Goal: Information Seeking & Learning: Learn about a topic

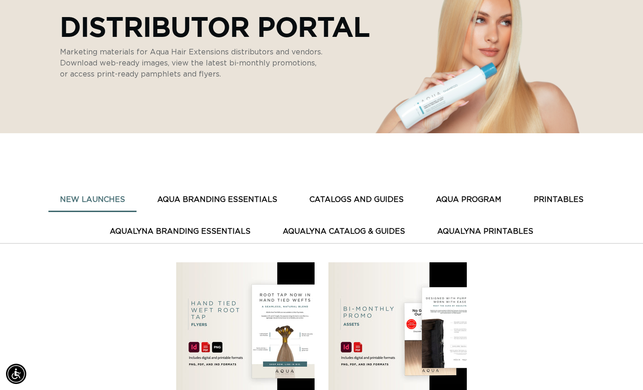
scroll to position [140, 0]
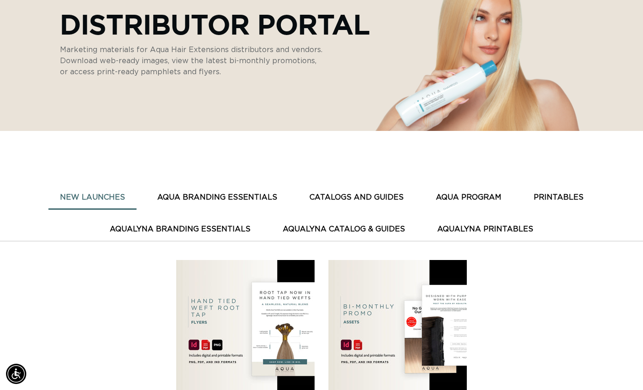
click at [362, 198] on button "CATALOGS AND GUIDES" at bounding box center [356, 197] width 117 height 23
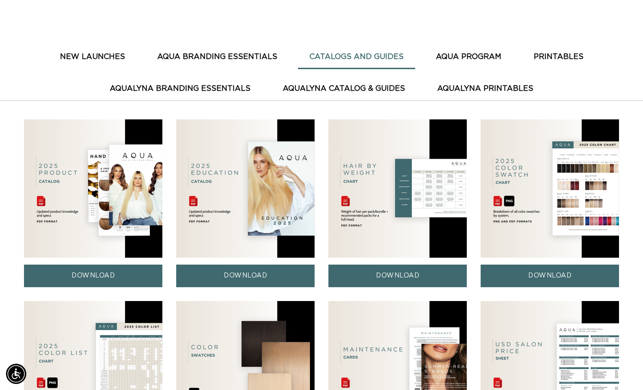
scroll to position [0, 0]
click at [552, 52] on button "PRINTABLES" at bounding box center [558, 57] width 73 height 23
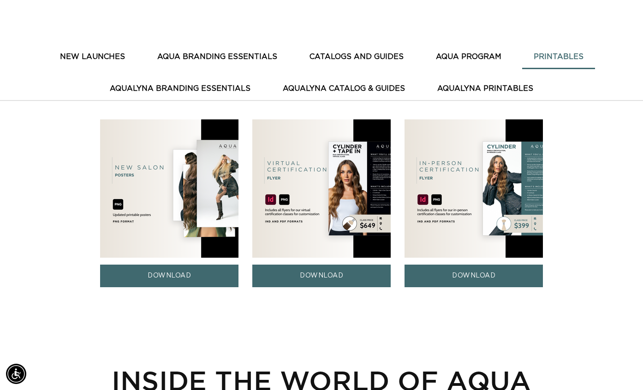
scroll to position [0, 1154]
click at [240, 59] on button "AQUA BRANDING ESSENTIALS" at bounding box center [217, 57] width 143 height 23
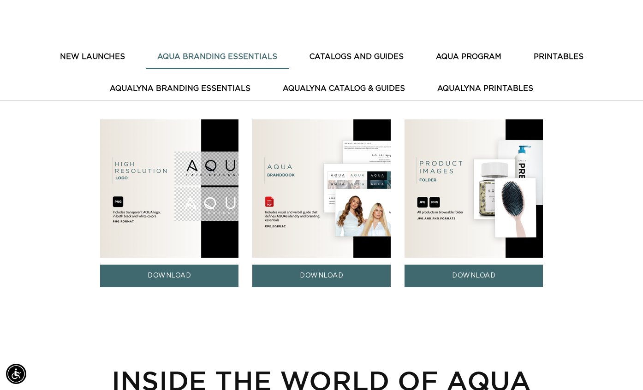
scroll to position [0, 0]
click at [467, 276] on link "DOWNLOAD" at bounding box center [473, 276] width 138 height 23
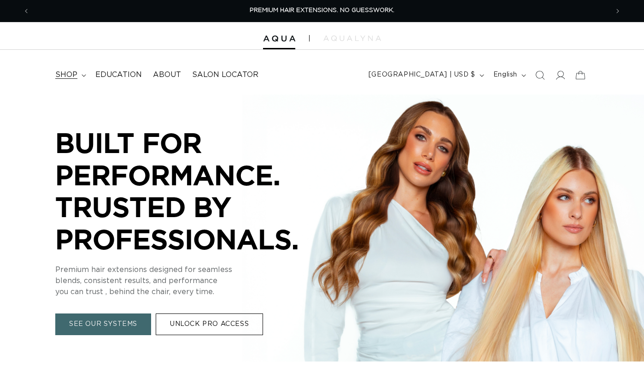
click at [71, 76] on span "shop" at bounding box center [66, 75] width 22 height 10
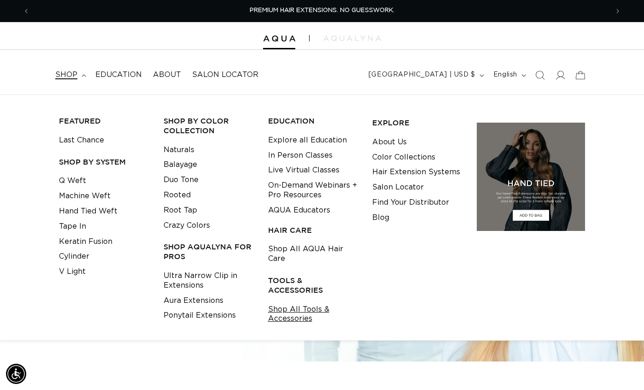
click at [294, 302] on link "Shop All Tools & Accessories" at bounding box center [313, 314] width 90 height 25
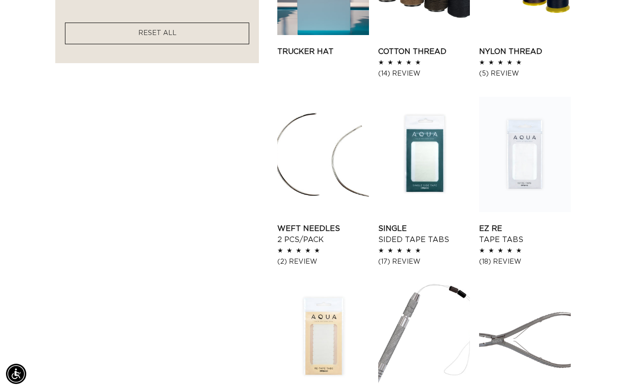
scroll to position [809, 0]
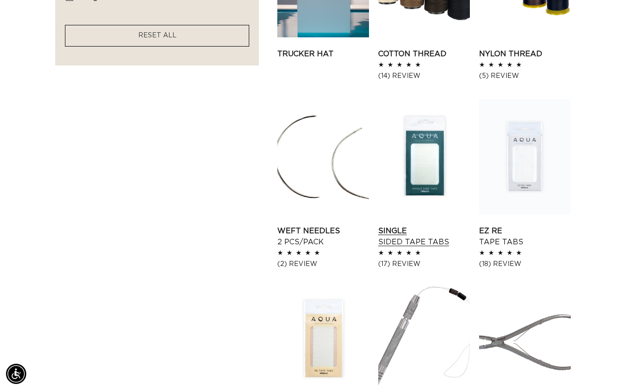
click at [426, 225] on link "Single Sided Tape Tabs" at bounding box center [424, 236] width 92 height 22
click at [587, 239] on ul "Professional Color Ring Professional Color Ring 5.0 / 5.0 (8) 8 total reviews" at bounding box center [434, 94] width 312 height 1074
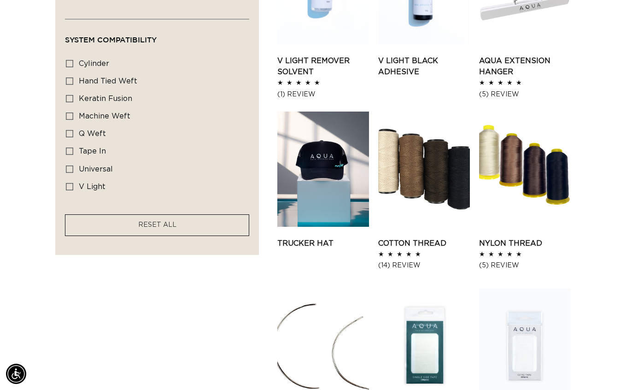
scroll to position [666, 0]
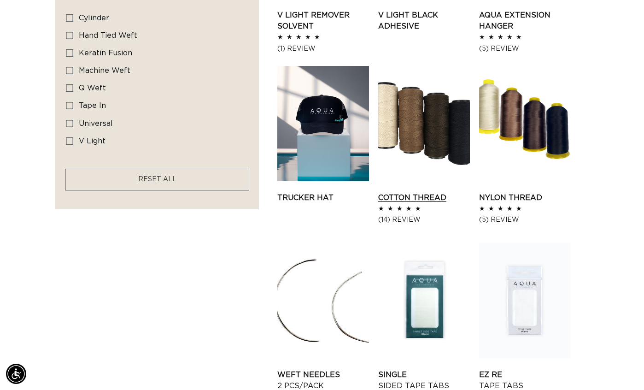
click at [419, 192] on link "Cotton Thread" at bounding box center [424, 197] width 92 height 11
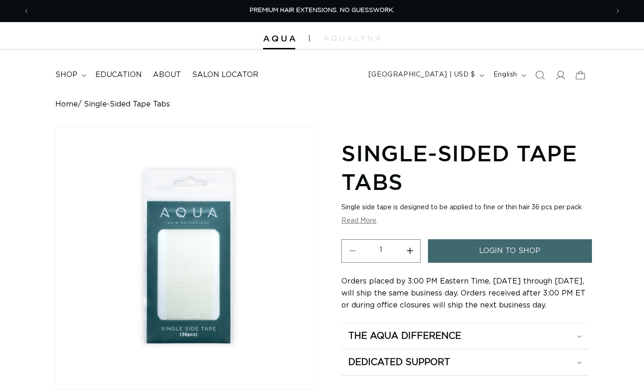
click at [201, 250] on img "Gallery Viewer" at bounding box center [186, 258] width 261 height 261
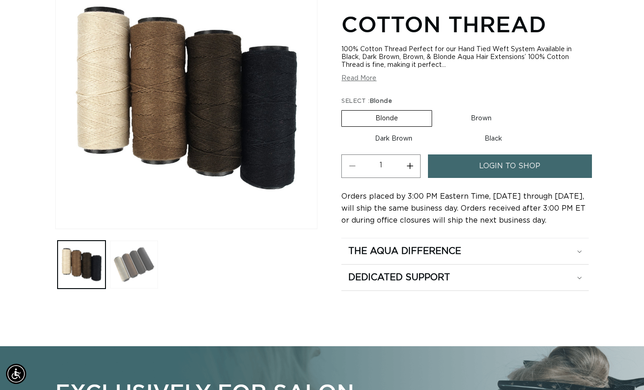
click at [136, 259] on button "Load image 2 in gallery view" at bounding box center [134, 265] width 48 height 48
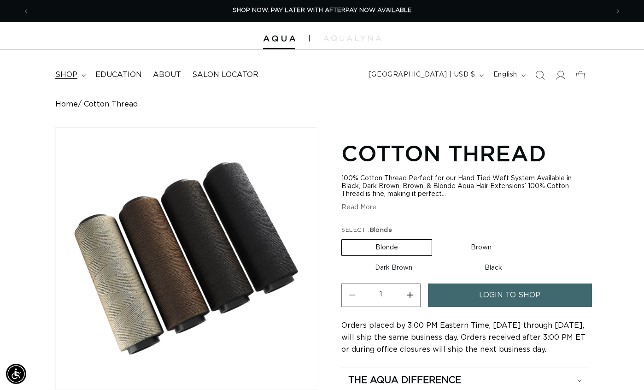
click at [75, 73] on span "shop" at bounding box center [66, 75] width 22 height 10
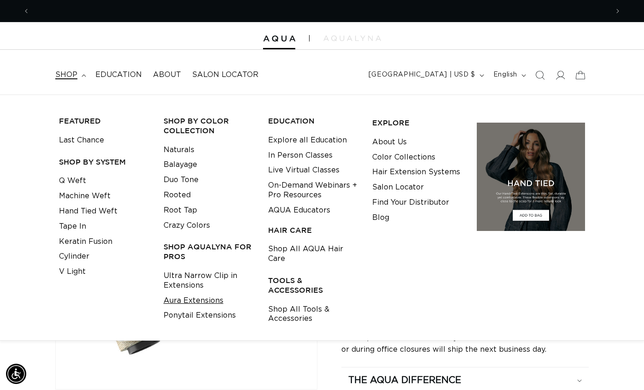
scroll to position [0, 1158]
click at [292, 248] on link "Shop All AQUA Hair Care" at bounding box center [313, 254] width 90 height 25
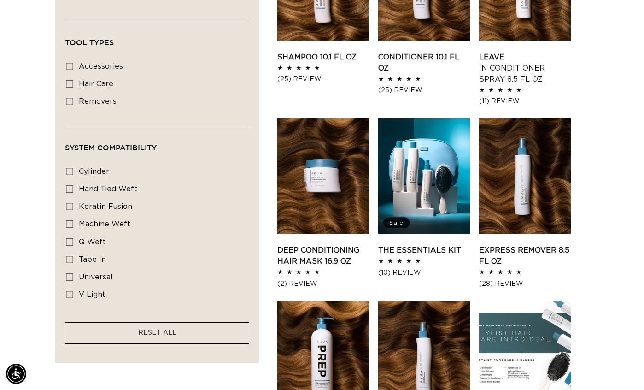
scroll to position [450, 0]
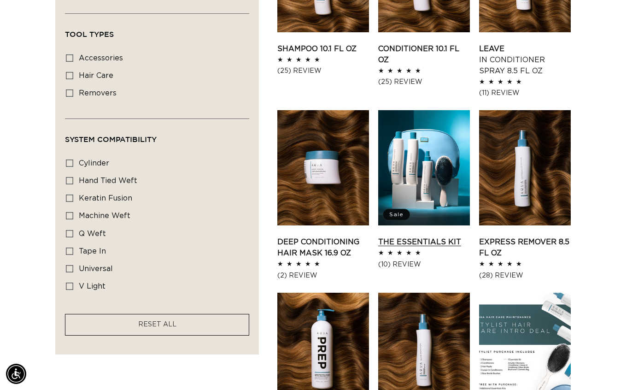
click at [429, 236] on link "The Essentials Kit" at bounding box center [424, 241] width 92 height 11
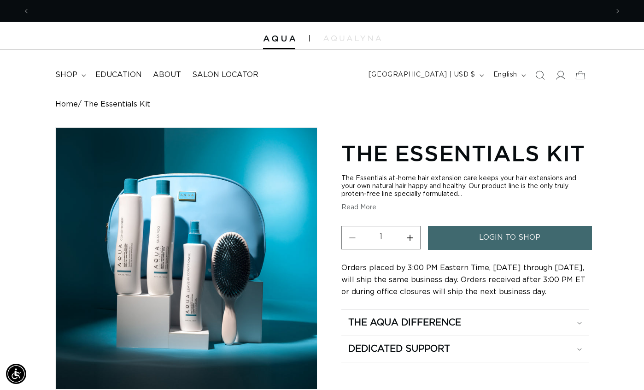
scroll to position [0, 1158]
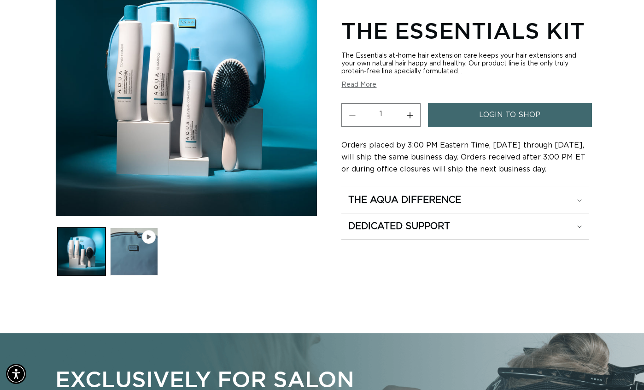
scroll to position [169, 0]
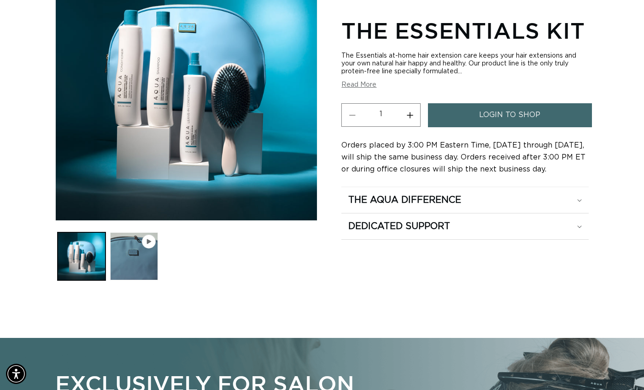
click at [152, 242] on span "Gallery Viewer" at bounding box center [148, 241] width 9 height 9
click at [131, 262] on button "Play video 1 in gallery view" at bounding box center [134, 256] width 48 height 48
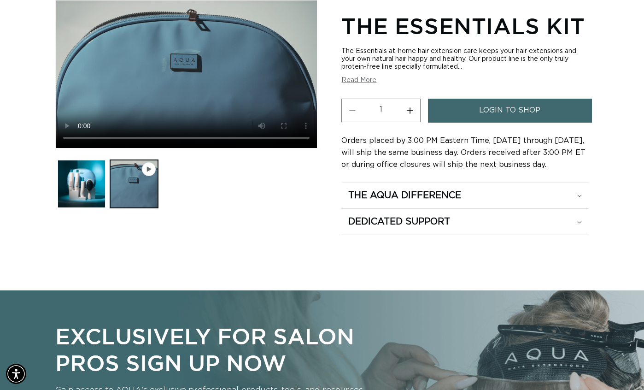
scroll to position [0, 1158]
click at [207, 153] on media-gallery "Skip to product information Open media 1 in modal Open media 2 in modal Play vi…" at bounding box center [186, 105] width 262 height 210
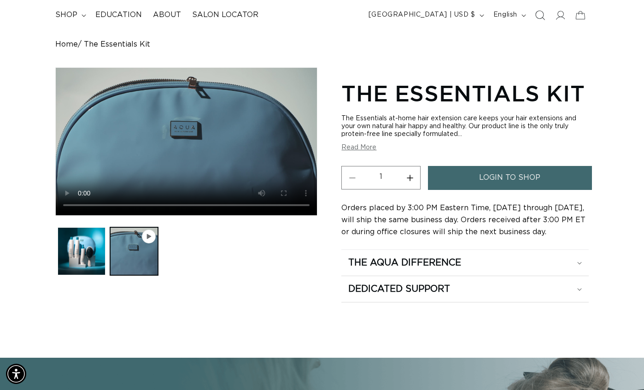
scroll to position [0, 0]
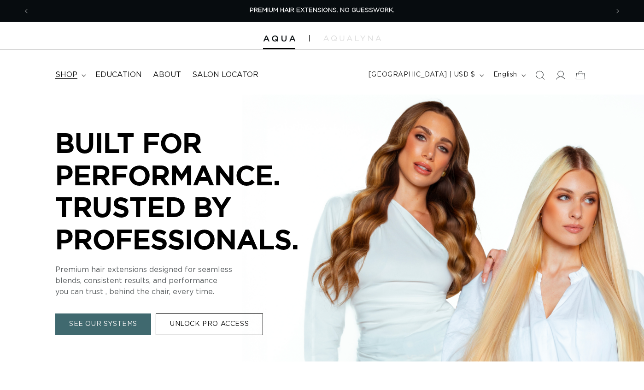
click at [68, 71] on span "shop" at bounding box center [66, 75] width 22 height 10
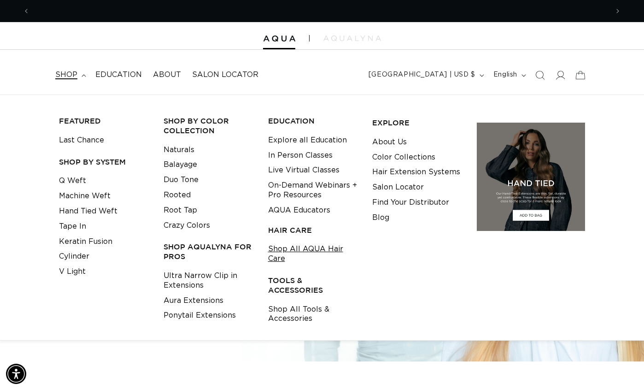
scroll to position [0, 579]
click at [282, 248] on link "Shop All AQUA Hair Care" at bounding box center [313, 254] width 90 height 25
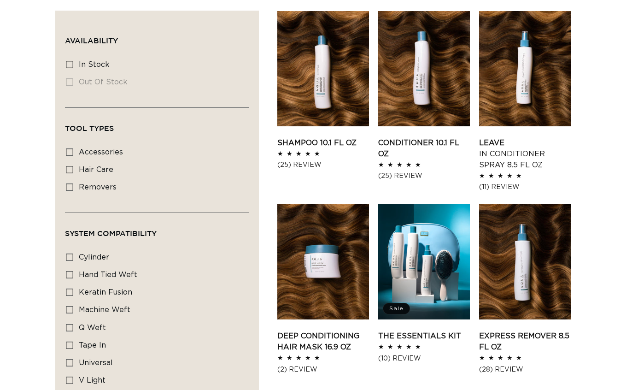
click at [405, 331] on link "The Essentials Kit" at bounding box center [424, 336] width 92 height 11
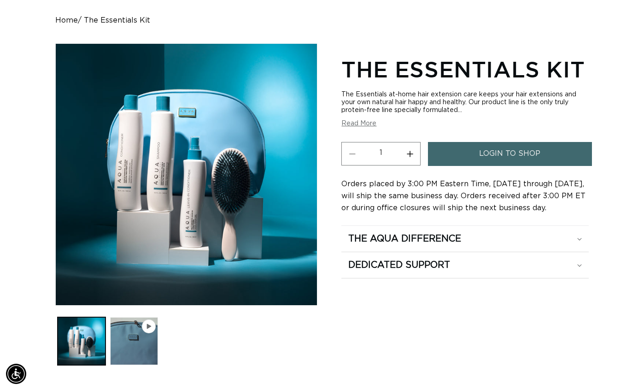
scroll to position [0, 1158]
